Goal: Information Seeking & Learning: Learn about a topic

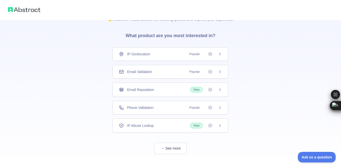
scroll to position [21, 0]
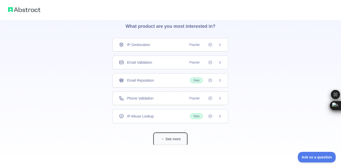
click at [178, 140] on button "See more" at bounding box center [170, 138] width 32 height 11
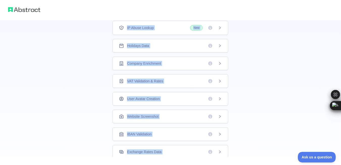
scroll to position [156, 0]
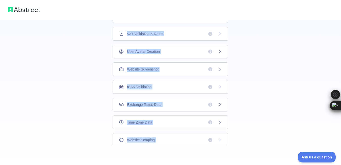
drag, startPoint x: 127, startPoint y: 28, endPoint x: 217, endPoint y: 163, distance: 162.4
copy div "What product are you most interested in? IP Geolocation Popular Email Validatio…"
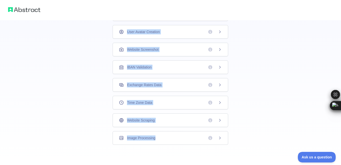
click at [277, 88] on div "👋 Welcome! Please answer the following questions to improve your experience. Wh…" at bounding box center [170, 4] width 341 height 321
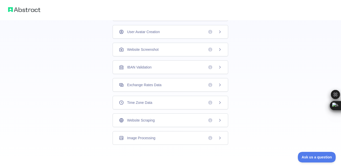
click at [283, 98] on div "👋 Welcome! Please answer the following questions to improve your experience. Wh…" at bounding box center [170, 4] width 341 height 321
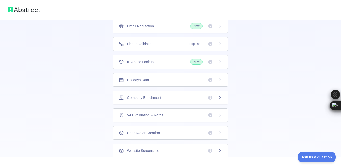
scroll to position [45, 0]
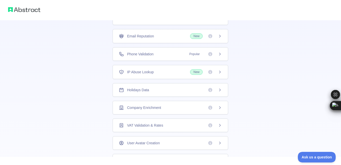
click at [197, 110] on div "Company Enrichment" at bounding box center [169, 108] width 115 height 14
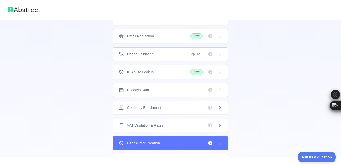
click at [218, 107] on icon at bounding box center [220, 107] width 4 height 4
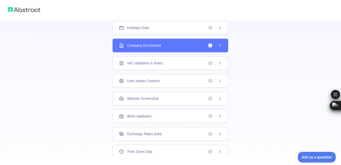
scroll to position [136, 0]
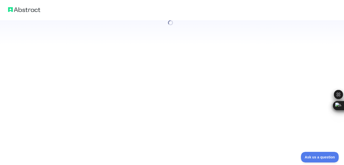
drag, startPoint x: 342, startPoint y: 96, endPoint x: 341, endPoint y: 154, distance: 58.2
click at [340, 154] on html at bounding box center [172, 82] width 344 height 165
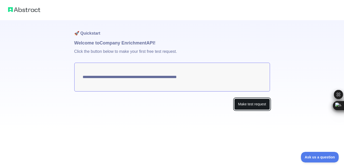
click at [247, 104] on button "Make test request" at bounding box center [252, 103] width 36 height 11
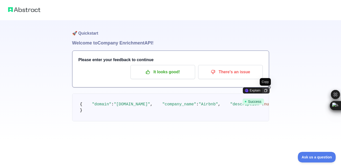
click at [265, 92] on div at bounding box center [265, 90] width 7 height 6
click at [264, 79] on icon at bounding box center [265, 80] width 3 height 3
click at [132, 43] on h1 "Welcome to Company Enrichment API!" at bounding box center [170, 42] width 197 height 7
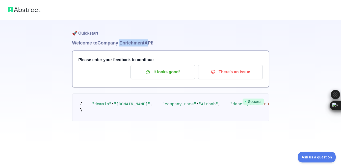
click at [132, 43] on h1 "Welcome to Company Enrichment API!" at bounding box center [170, 42] width 197 height 7
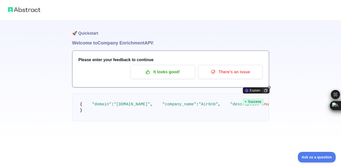
click at [241, 121] on pre "{ "domain" : "[DOMAIN_NAME]" , "company_name" : "Airbnb" , "description" : null…" at bounding box center [170, 107] width 197 height 28
click at [292, 68] on div "🚀 Quickstart Welcome to Company Enrichment API! Please enter your feedback to c…" at bounding box center [170, 70] width 341 height 141
